Goal: Find specific page/section: Find specific page/section

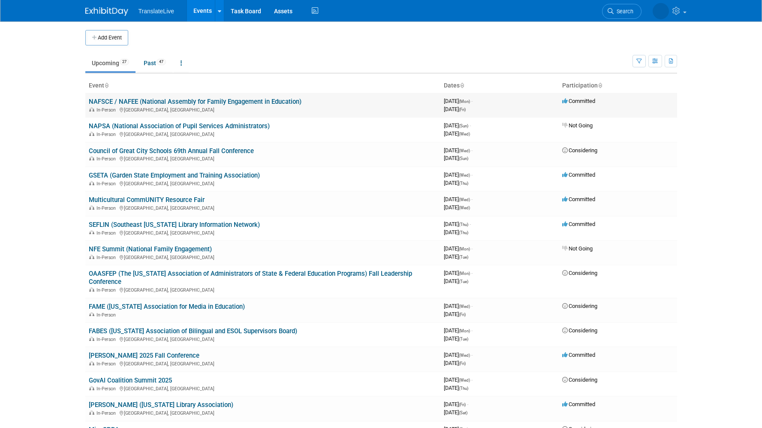
click at [235, 105] on link "NAFSCE / NAFEE (National Assembly for Family Engagement in Education)" at bounding box center [195, 102] width 213 height 8
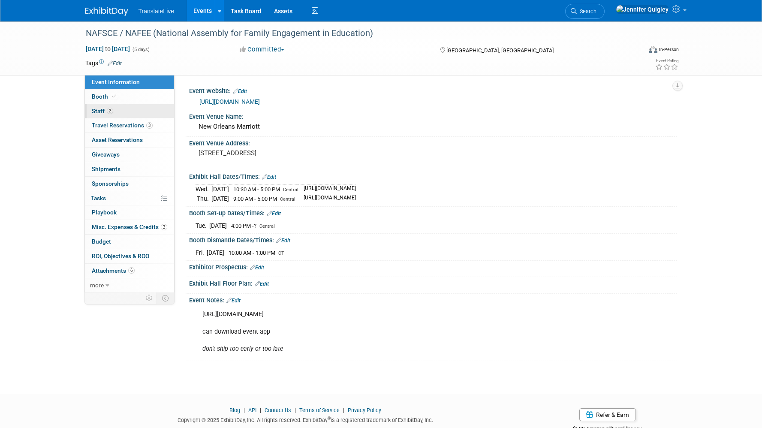
click at [99, 109] on span "Staff 2" at bounding box center [102, 111] width 21 height 7
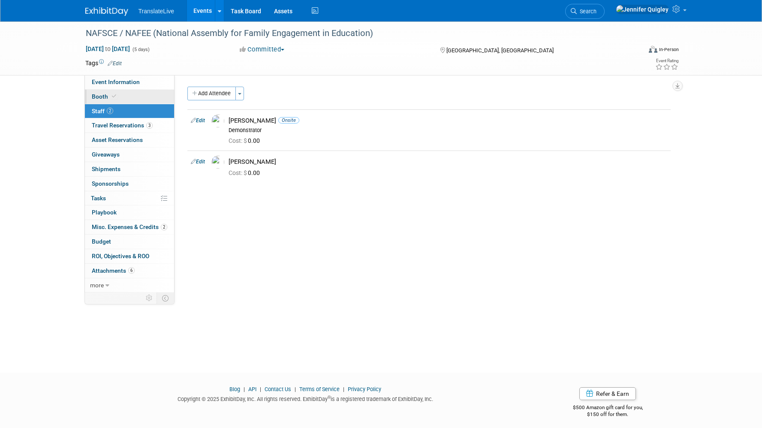
click at [98, 96] on span "Booth" at bounding box center [105, 96] width 26 height 7
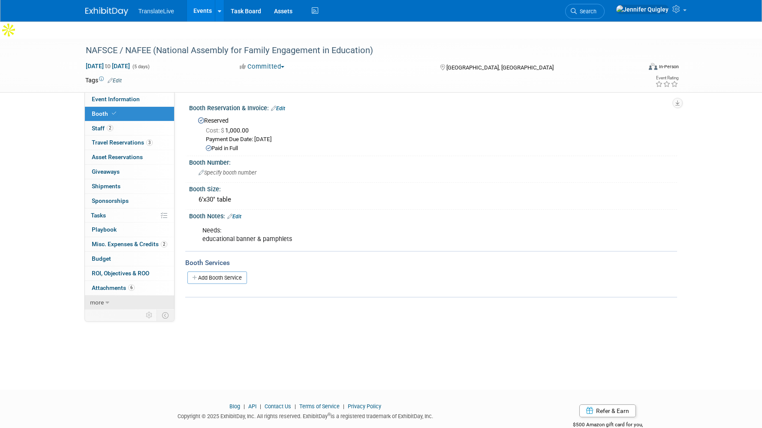
click at [96, 299] on span "more" at bounding box center [97, 302] width 14 height 7
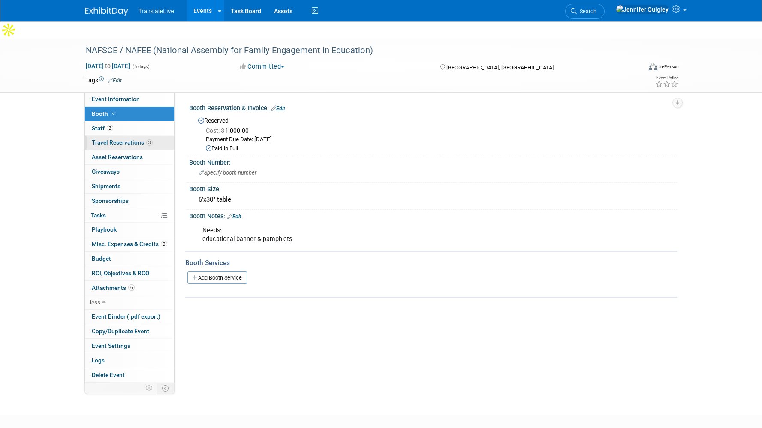
click at [115, 139] on span "Travel Reservations 3" at bounding box center [122, 142] width 61 height 7
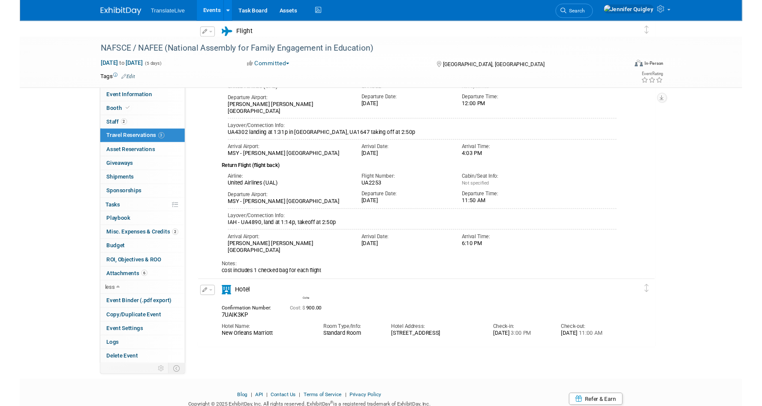
scroll to position [188, 0]
